Goal: Information Seeking & Learning: Learn about a topic

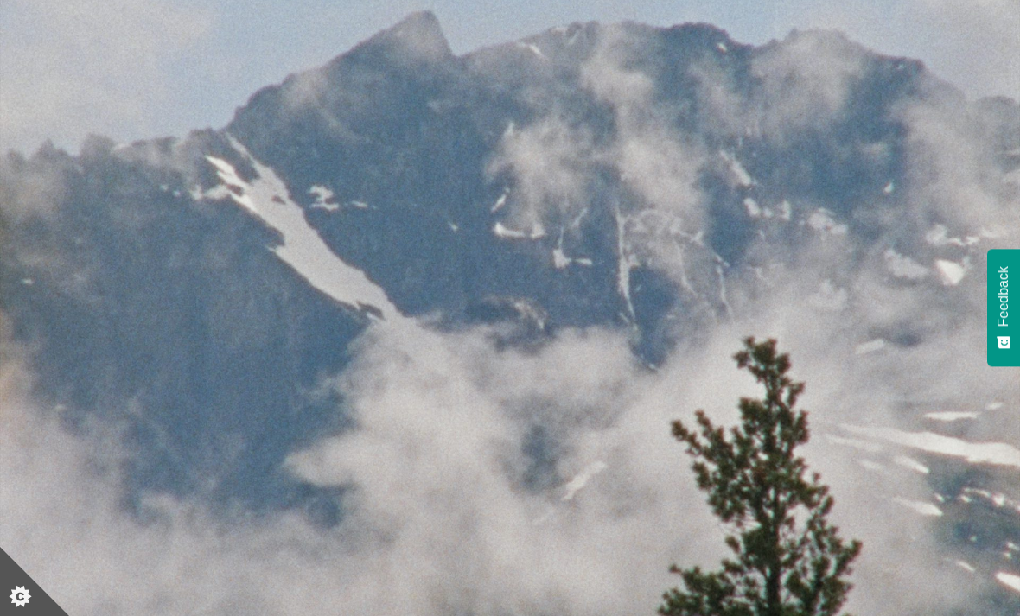
scroll to position [117, 0]
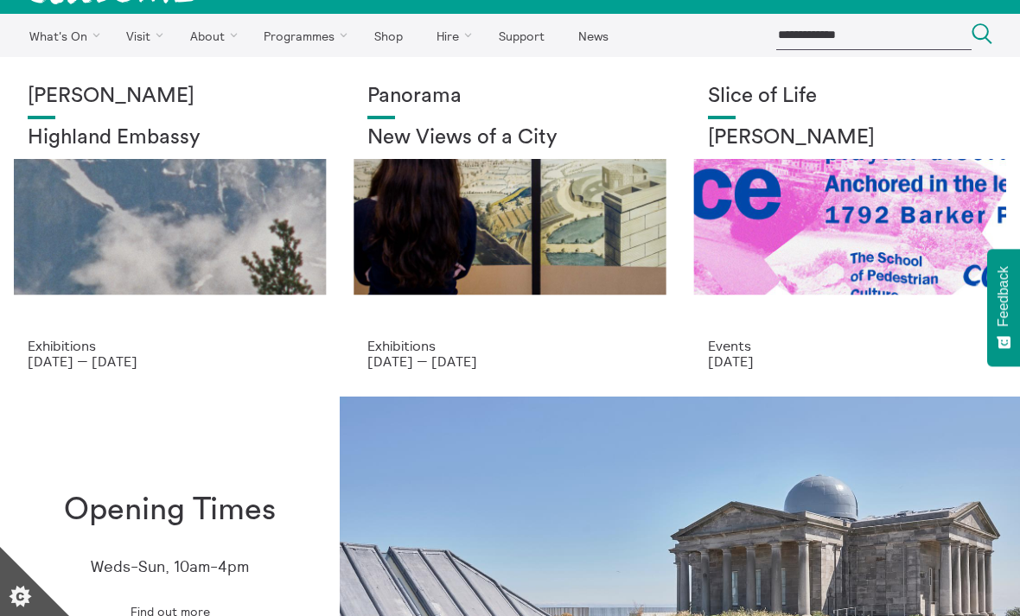
scroll to position [35, 0]
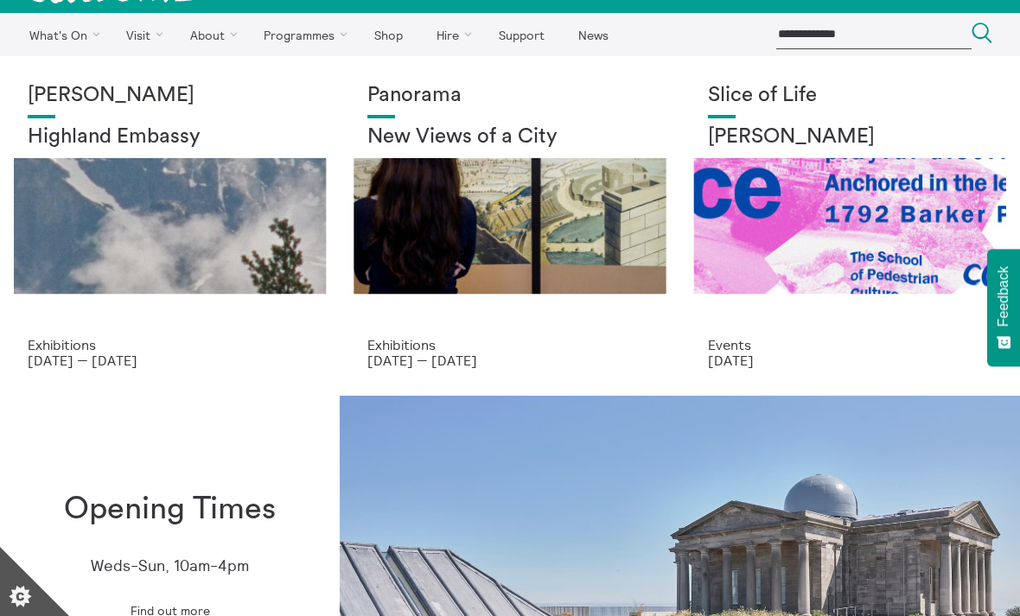
click at [538, 221] on div "Panorama New Views of a City" at bounding box center [509, 210] width 284 height 253
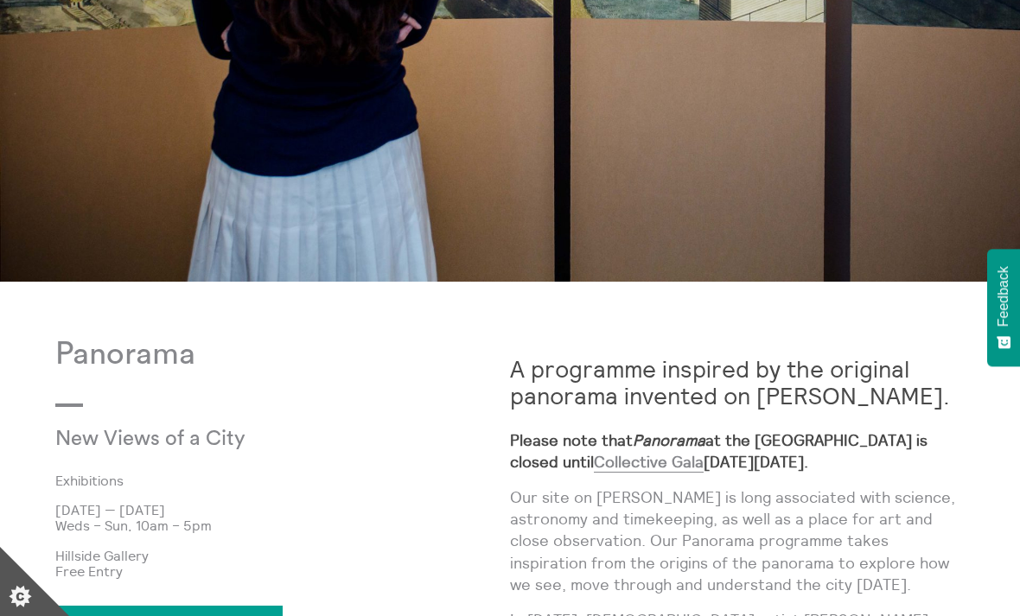
scroll to position [471, 0]
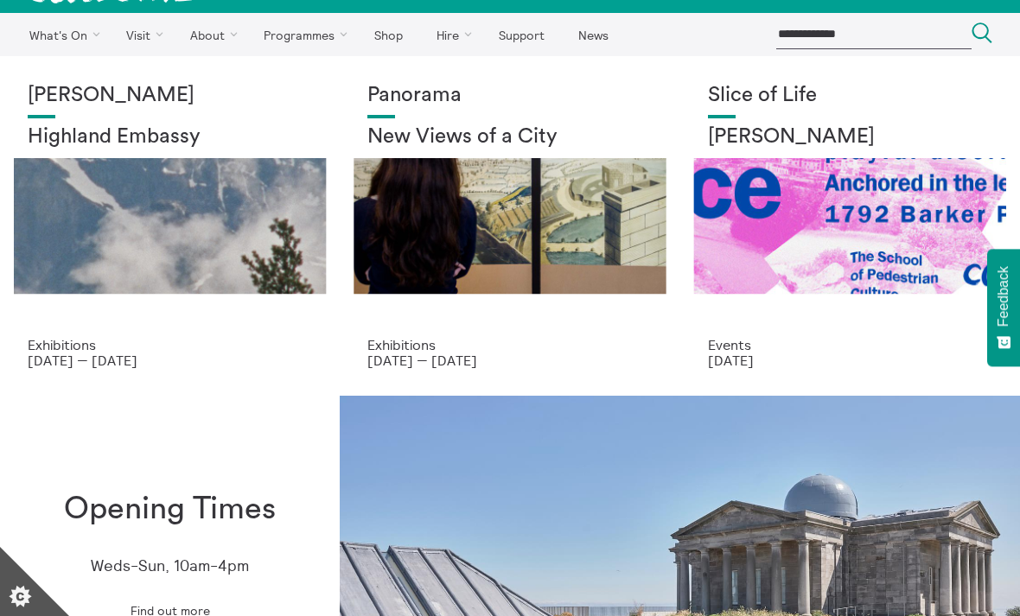
click at [919, 263] on div "Slice of Life [PERSON_NAME]" at bounding box center [850, 210] width 284 height 253
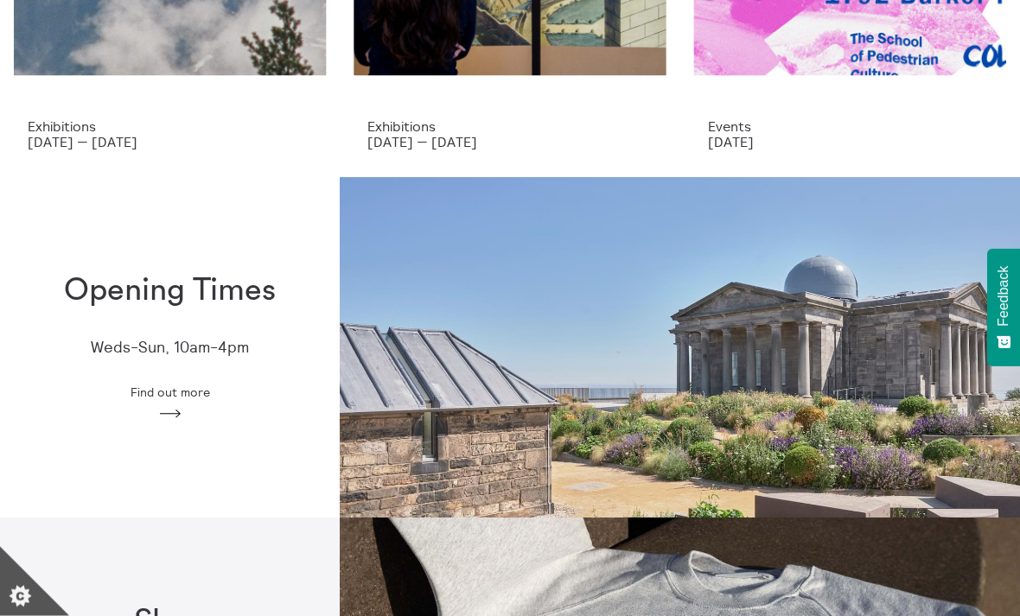
scroll to position [253, 0]
click at [168, 375] on div "Opening Times Weds-Sun, 10am-4pm Find out more Arrow" at bounding box center [170, 348] width 340 height 204
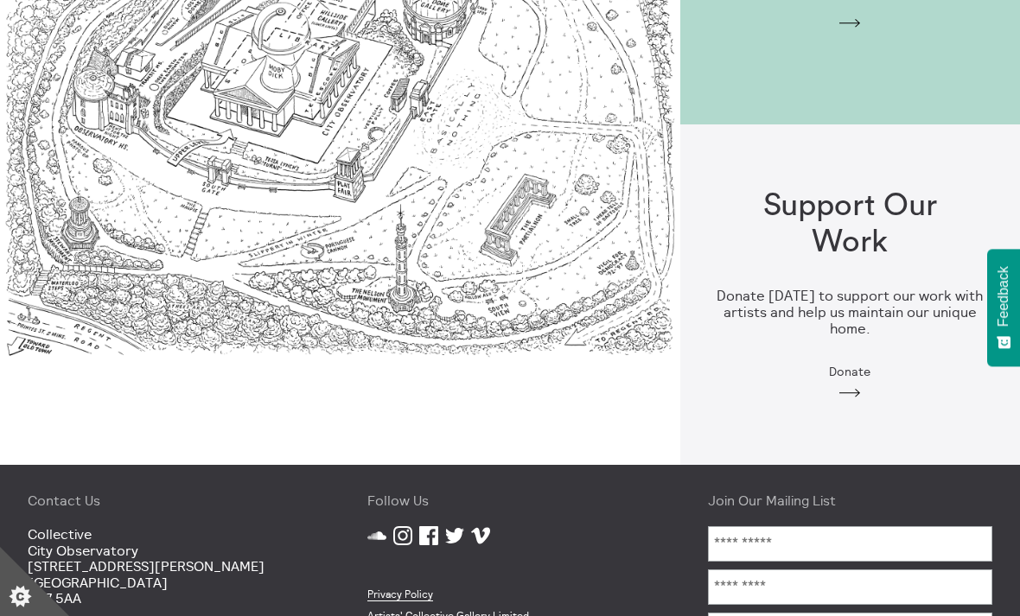
scroll to position [1716, 0]
